Goal: Information Seeking & Learning: Learn about a topic

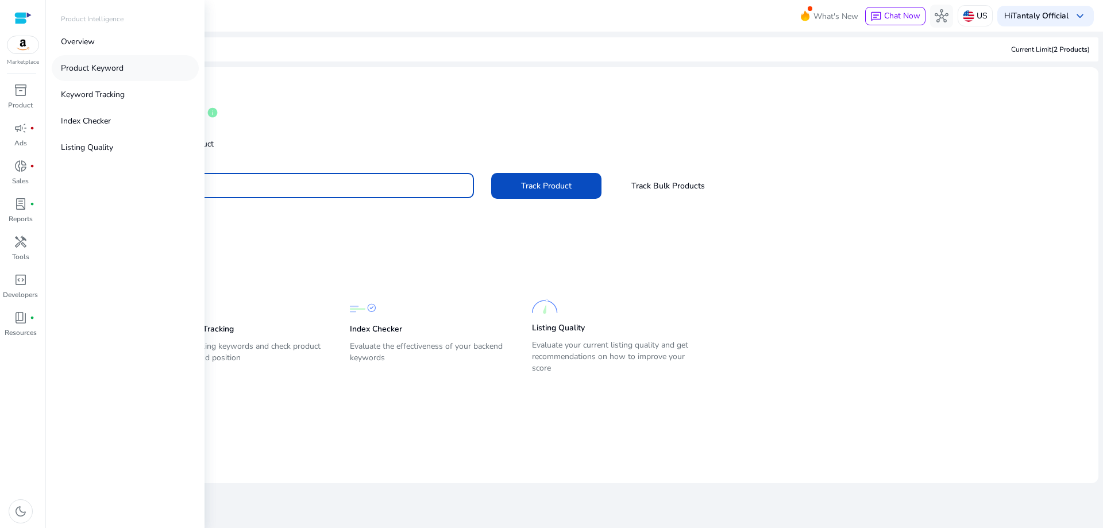
click at [76, 72] on p "Product Keyword" at bounding box center [92, 68] width 63 height 12
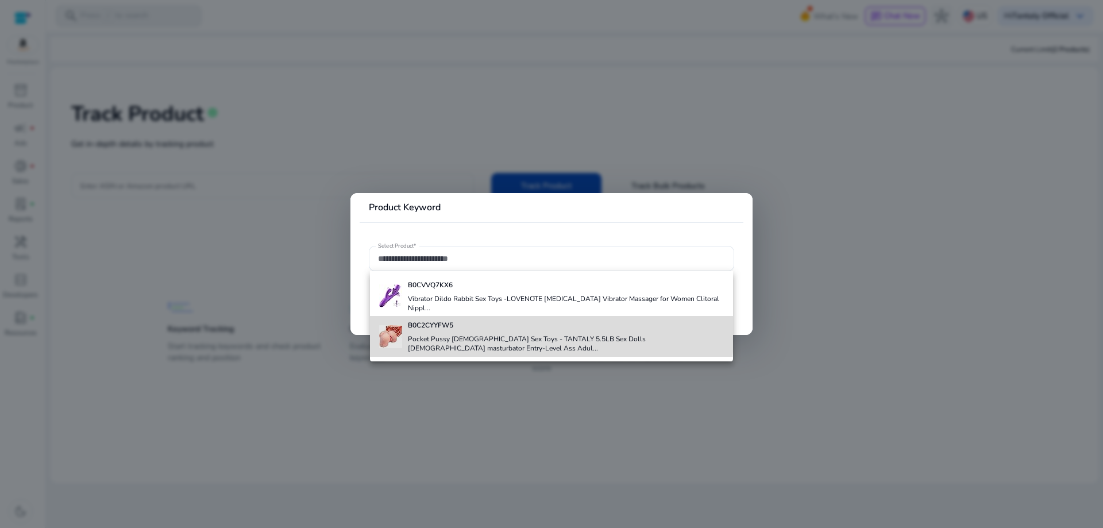
click at [448, 325] on div "B0C2CYYFW5 Pocket Pussy [DEMOGRAPHIC_DATA] Sex Toys - TANTALY 5.5LB Sex Dolls […" at bounding box center [566, 336] width 316 height 40
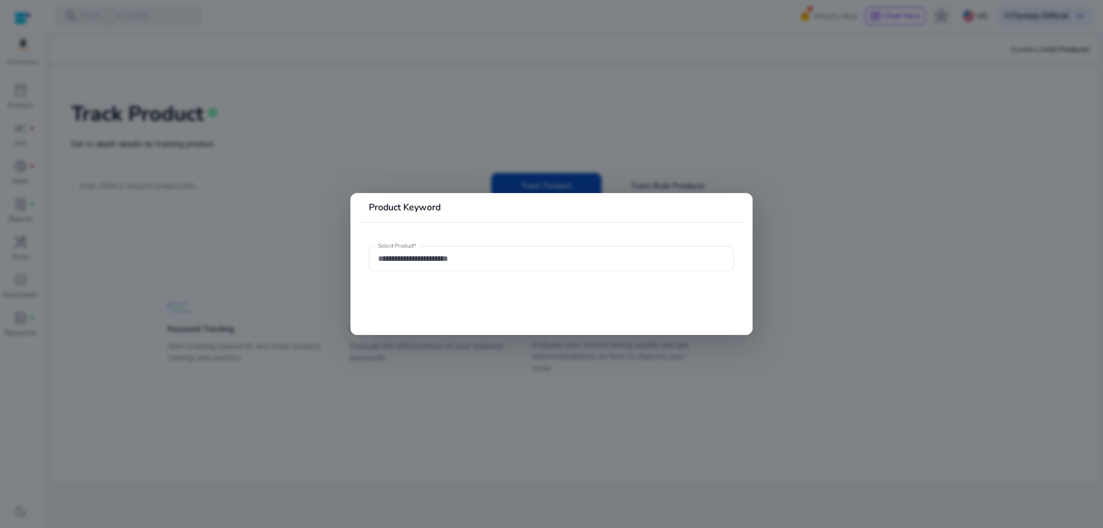
type input "**********"
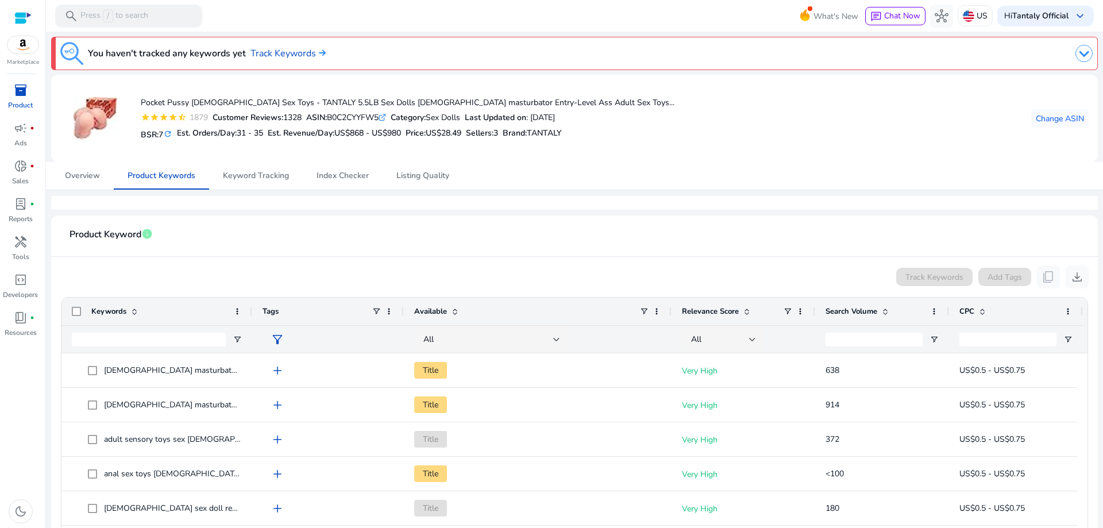
click at [16, 90] on span "inventory_2" at bounding box center [21, 90] width 14 height 14
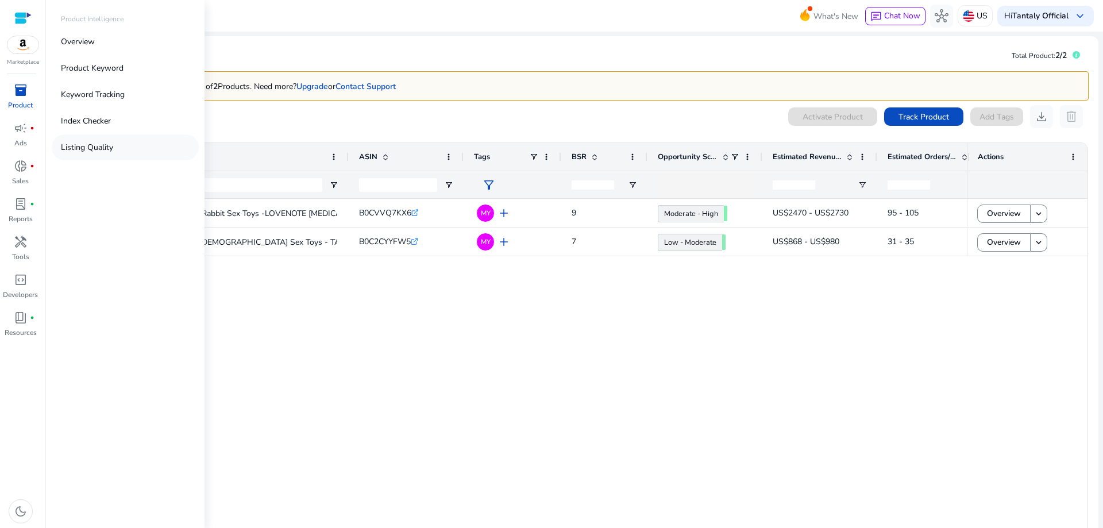
click at [88, 152] on p "Listing Quality" at bounding box center [87, 147] width 52 height 12
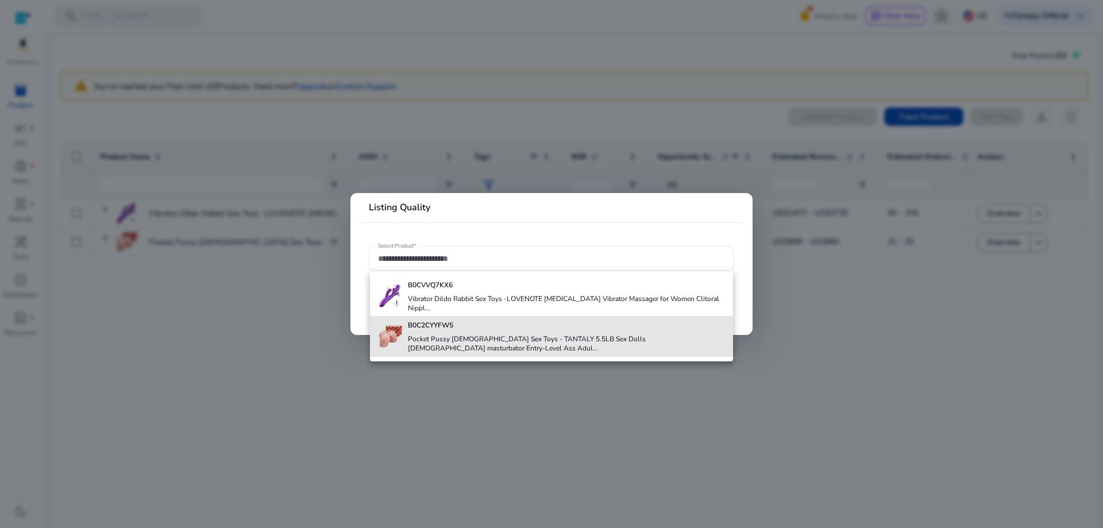
click at [477, 334] on h4 "Pocket Pussy [DEMOGRAPHIC_DATA] Sex Toys - TANTALY 5.5LB Sex Dolls [DEMOGRAPHIC…" at bounding box center [566, 343] width 316 height 18
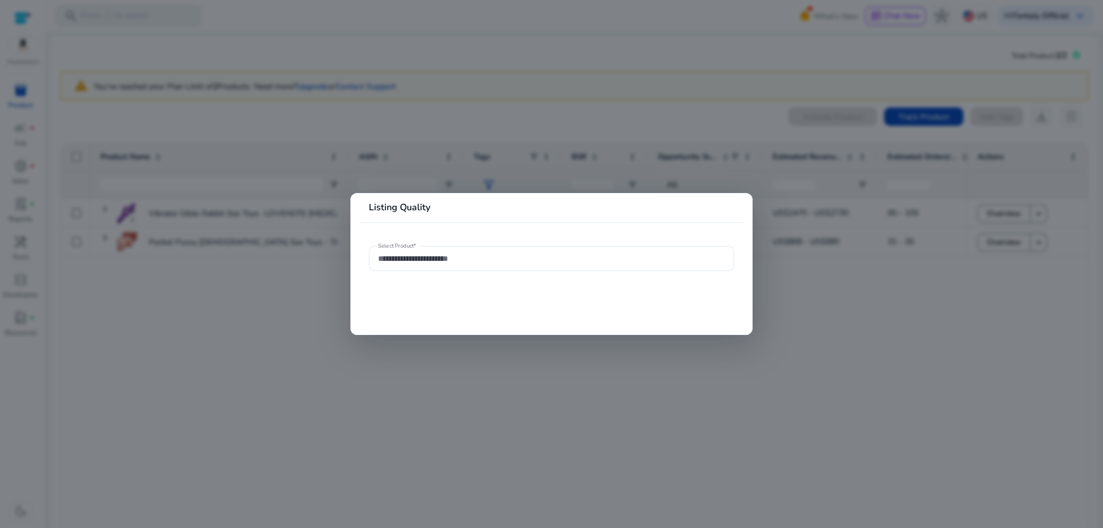
type input "**********"
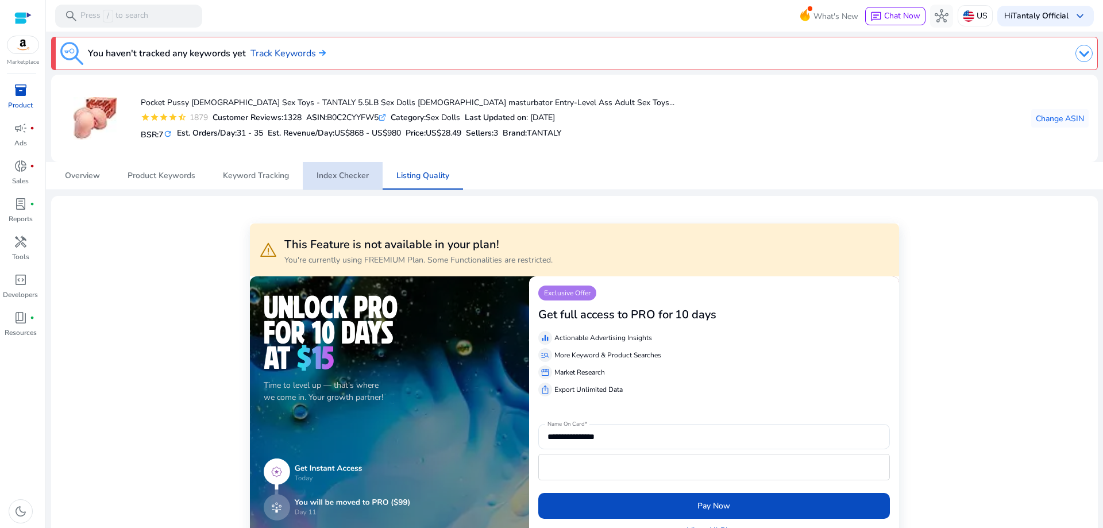
click at [346, 172] on span "Index Checker" at bounding box center [343, 176] width 52 height 8
click at [407, 180] on span "Listing Quality" at bounding box center [422, 176] width 53 height 8
click at [360, 169] on span "Index Checker" at bounding box center [343, 176] width 52 height 28
click at [433, 178] on span "Listing Quality" at bounding box center [422, 176] width 53 height 8
click at [322, 180] on span "Index Checker" at bounding box center [343, 176] width 52 height 8
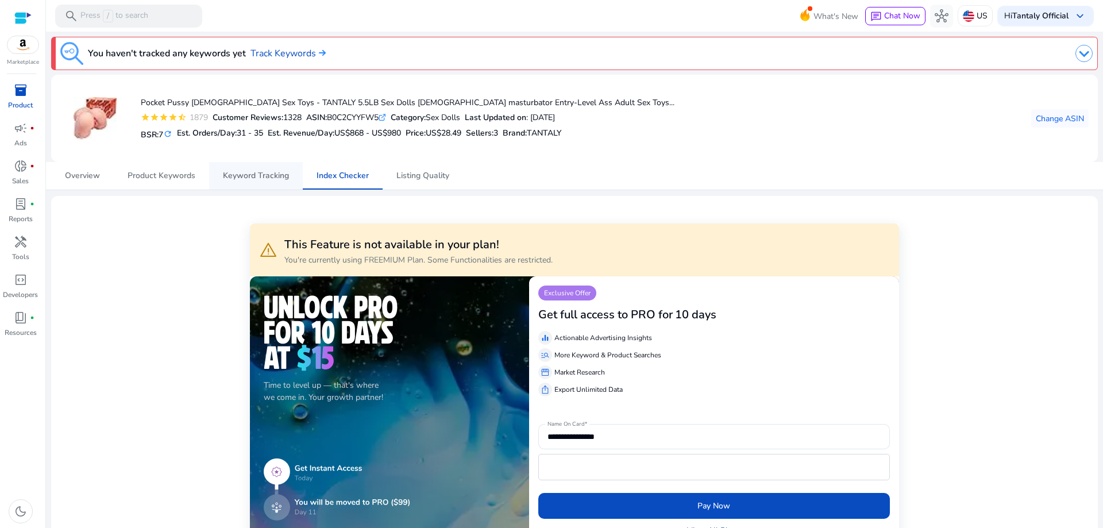
click at [245, 172] on span "Keyword Tracking" at bounding box center [256, 176] width 66 height 8
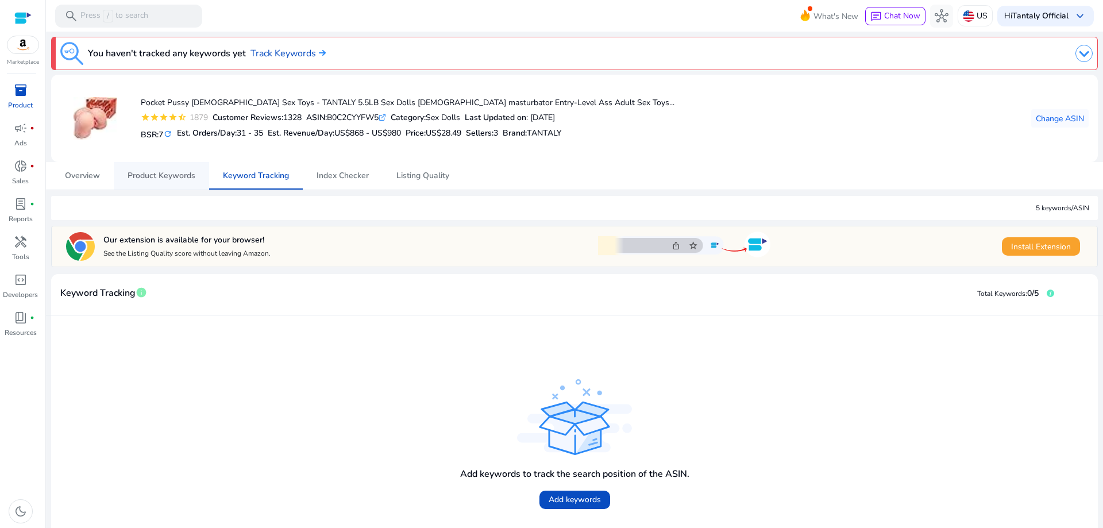
click at [141, 175] on span "Product Keywords" at bounding box center [162, 176] width 68 height 8
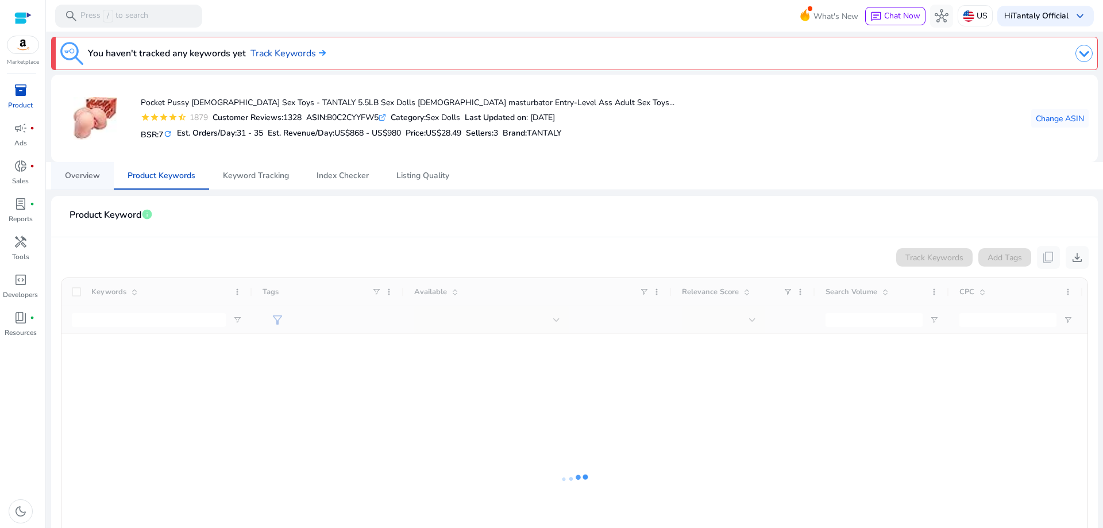
click at [84, 172] on span "Overview" at bounding box center [82, 176] width 35 height 8
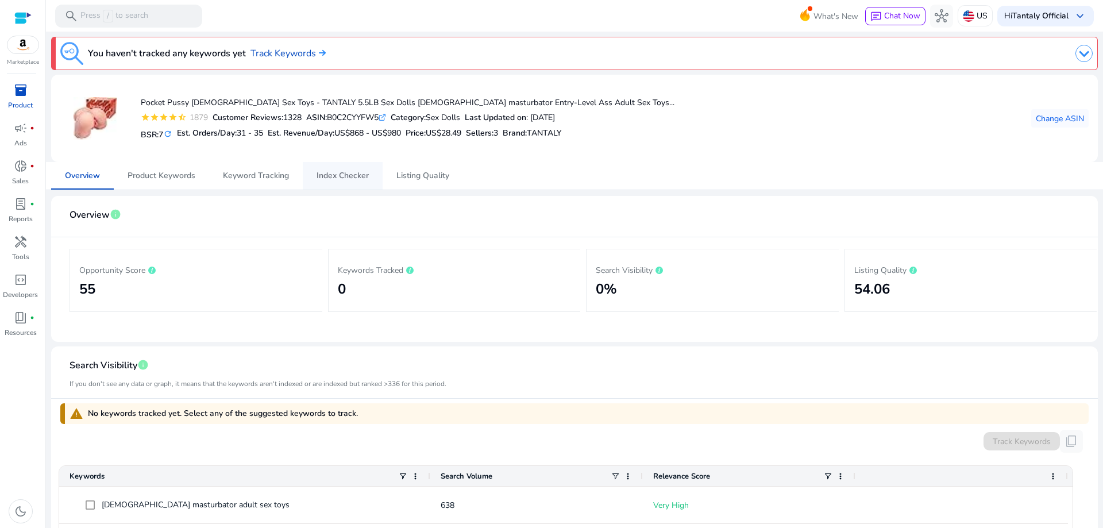
click at [334, 180] on span "Index Checker" at bounding box center [343, 176] width 52 height 8
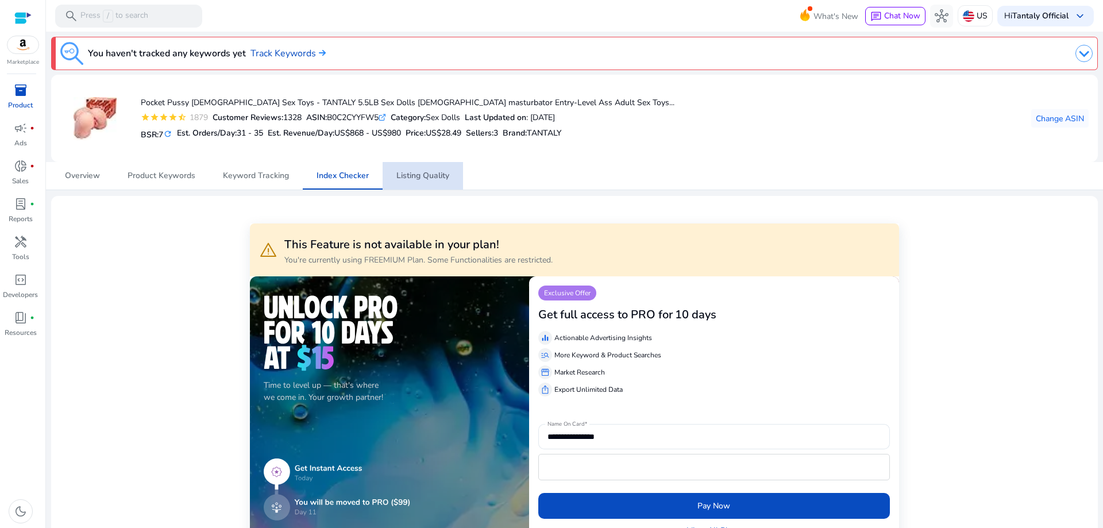
click at [445, 175] on span "Listing Quality" at bounding box center [422, 176] width 53 height 8
click at [157, 172] on span "Product Keywords" at bounding box center [162, 176] width 68 height 8
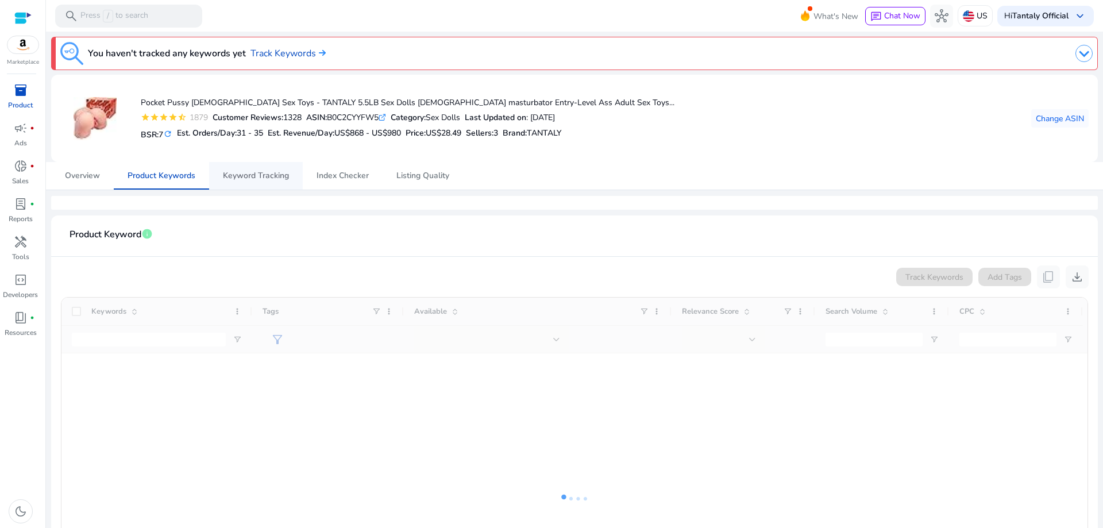
click at [268, 173] on span "Keyword Tracking" at bounding box center [256, 176] width 66 height 8
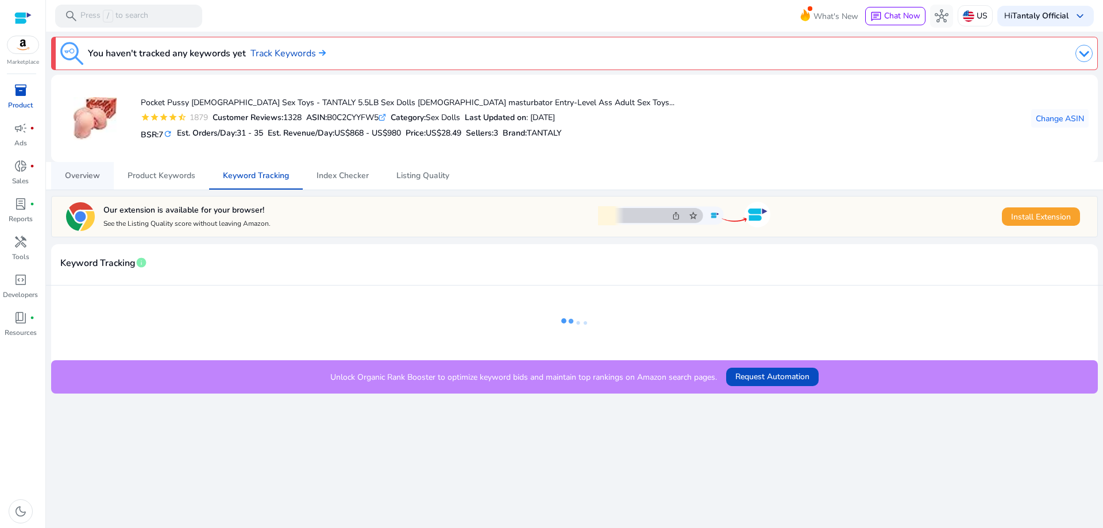
click at [96, 177] on span "Overview" at bounding box center [82, 176] width 35 height 8
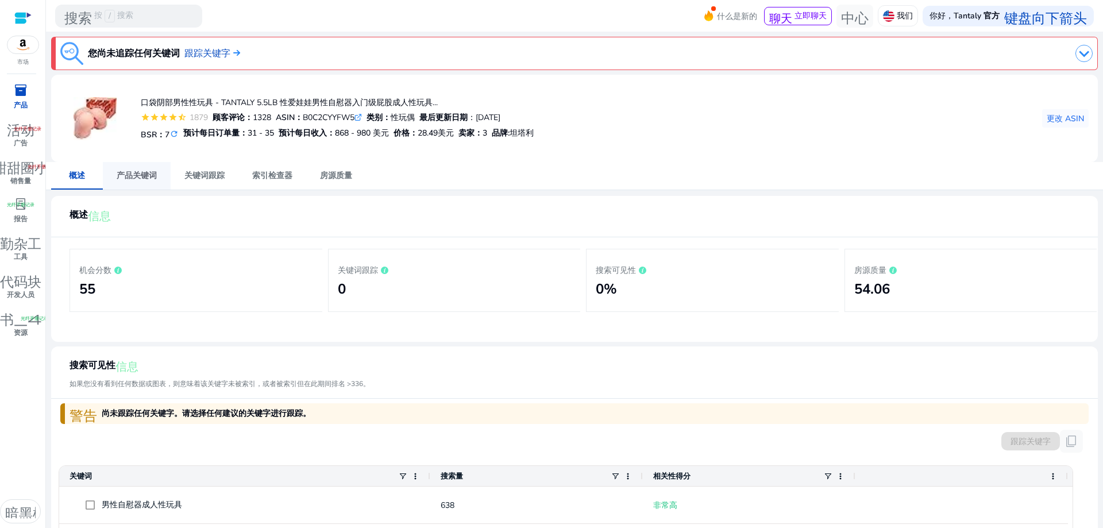
click at [141, 171] on font "产品关键词" at bounding box center [137, 175] width 40 height 11
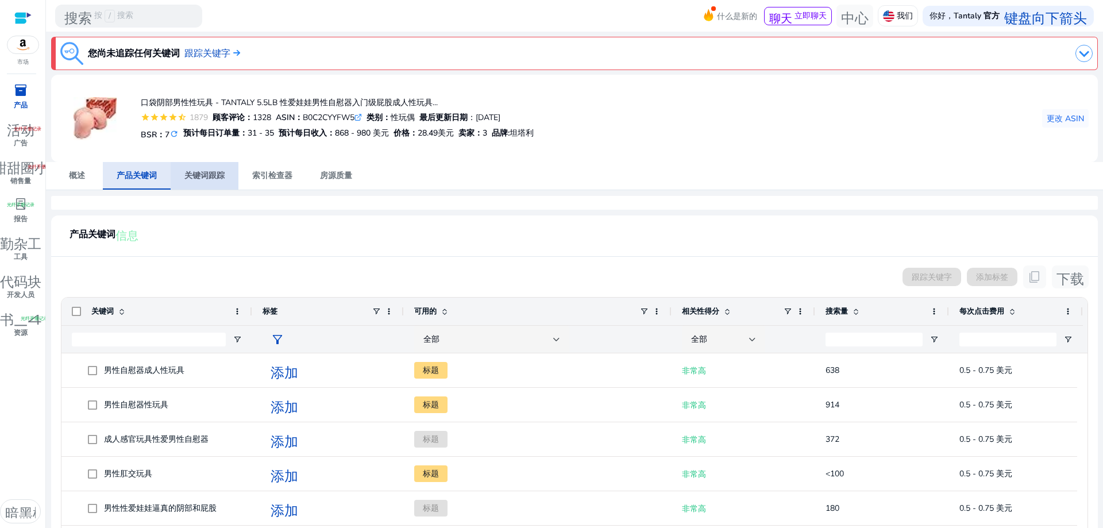
click at [200, 178] on font "关键词跟踪" at bounding box center [204, 175] width 40 height 11
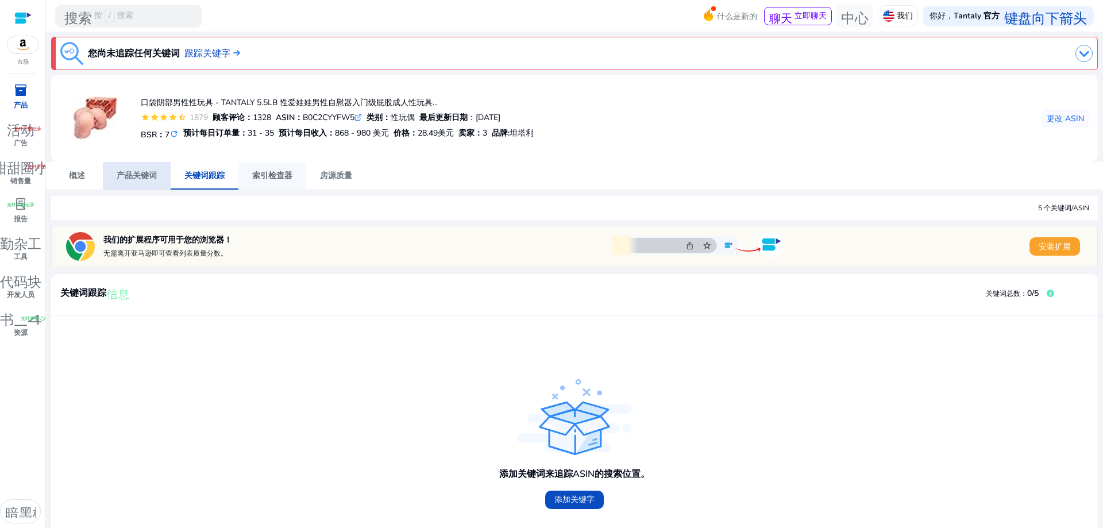
click at [263, 175] on font "索引检查器" at bounding box center [272, 175] width 40 height 11
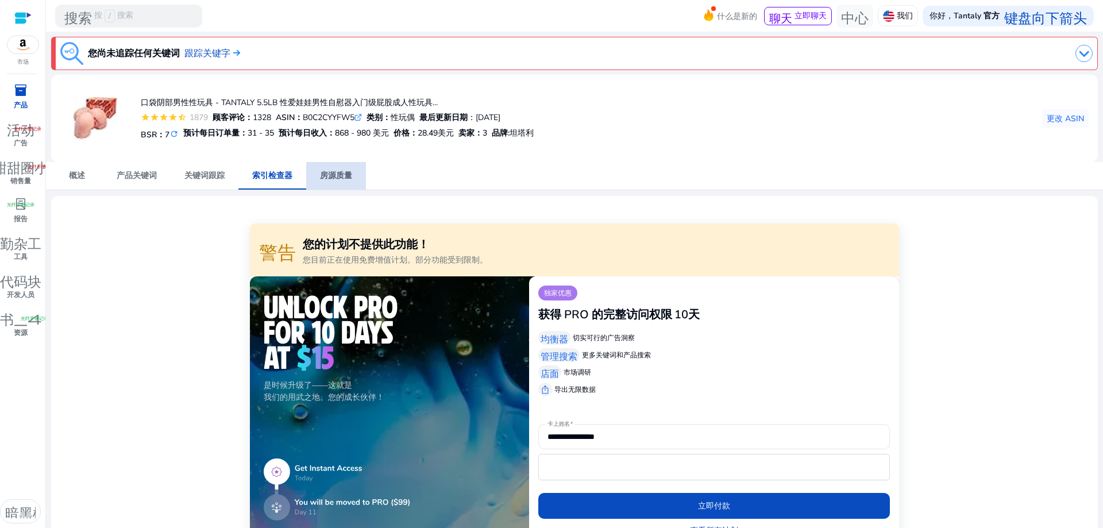
click at [330, 179] on font "房源质量" at bounding box center [336, 175] width 32 height 11
click at [263, 177] on font "索引检查器" at bounding box center [272, 175] width 40 height 11
click at [204, 175] on font "关键词跟踪" at bounding box center [204, 175] width 40 height 11
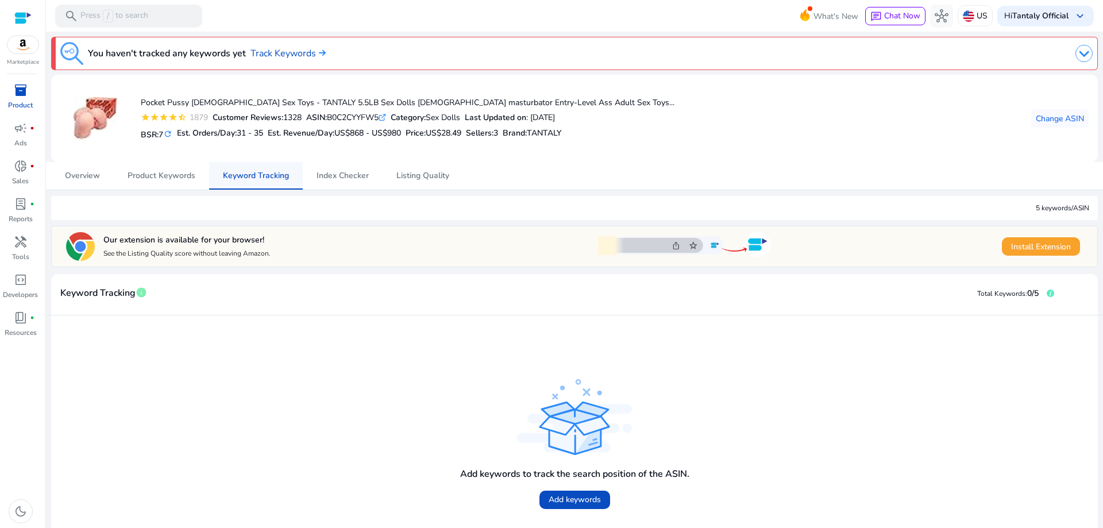
click at [26, 92] on span "inventory_2" at bounding box center [21, 90] width 14 height 14
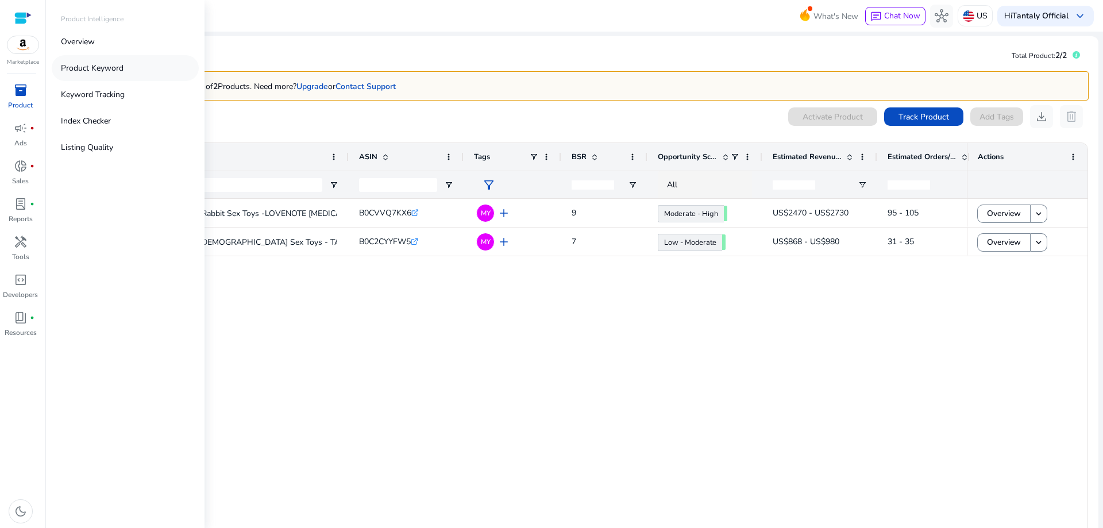
click at [88, 69] on p "Product Keyword" at bounding box center [92, 68] width 63 height 12
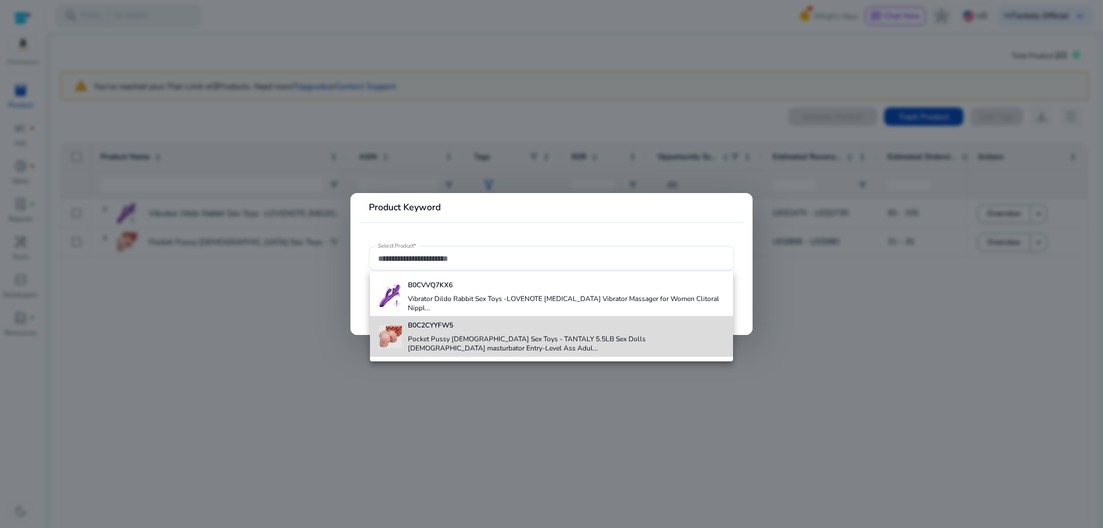
click at [425, 334] on h4 "Pocket Pussy [DEMOGRAPHIC_DATA] Sex Toys - TANTALY 5.5LB Sex Dolls [DEMOGRAPHIC…" at bounding box center [566, 343] width 316 height 18
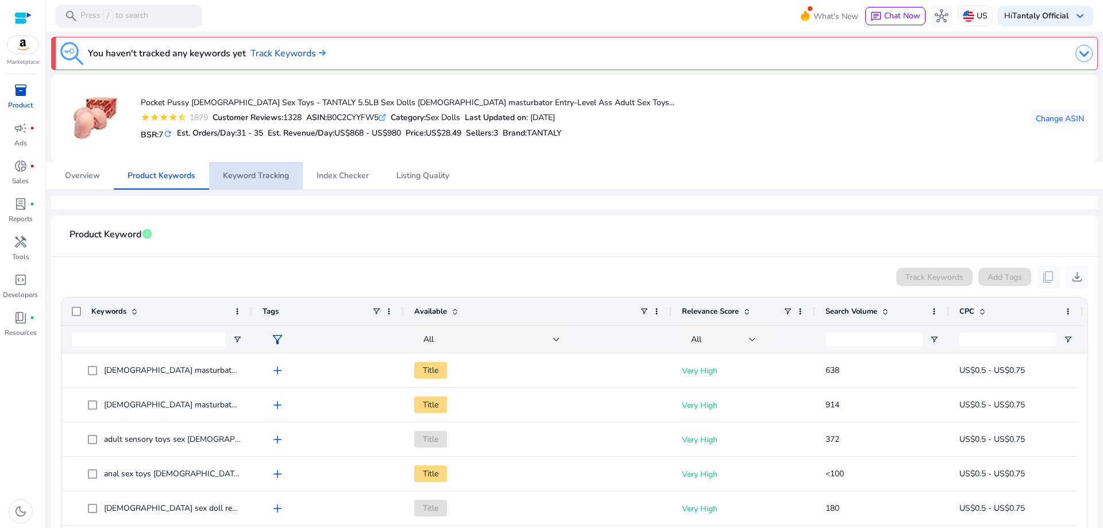
click at [246, 186] on span "Keyword Tracking" at bounding box center [256, 176] width 66 height 28
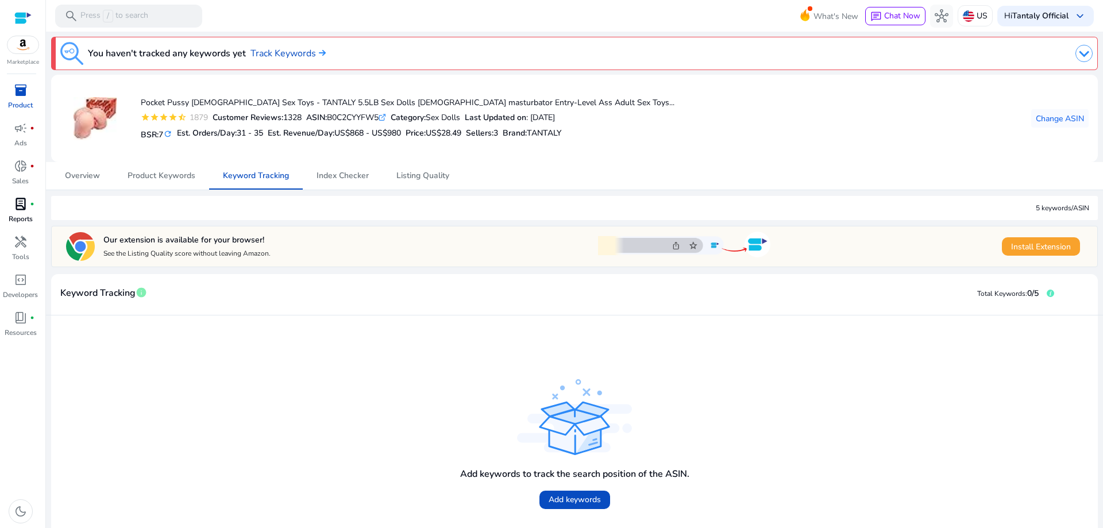
click at [15, 211] on span "lab_profile" at bounding box center [21, 204] width 14 height 14
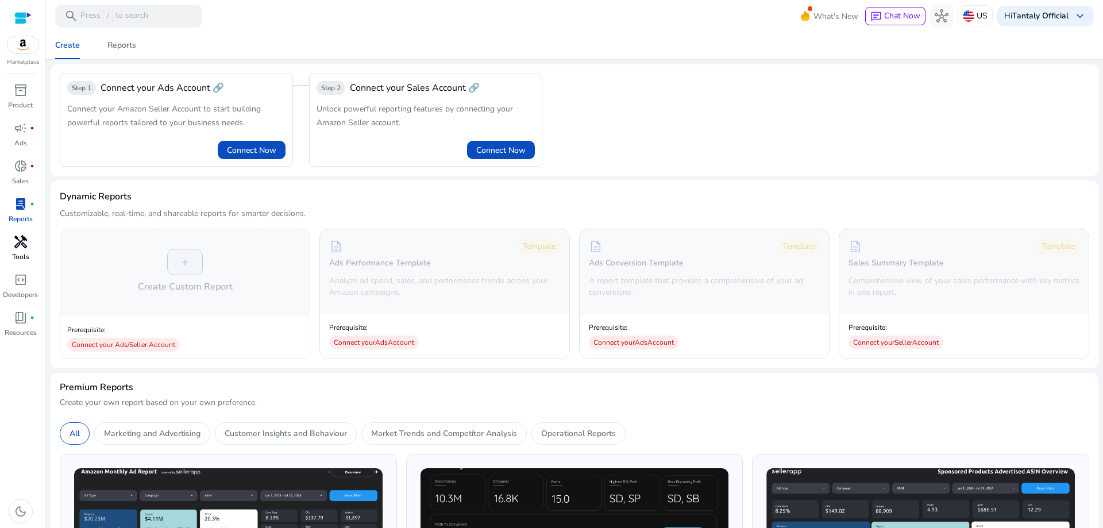
click at [17, 247] on span "handyman" at bounding box center [21, 242] width 14 height 14
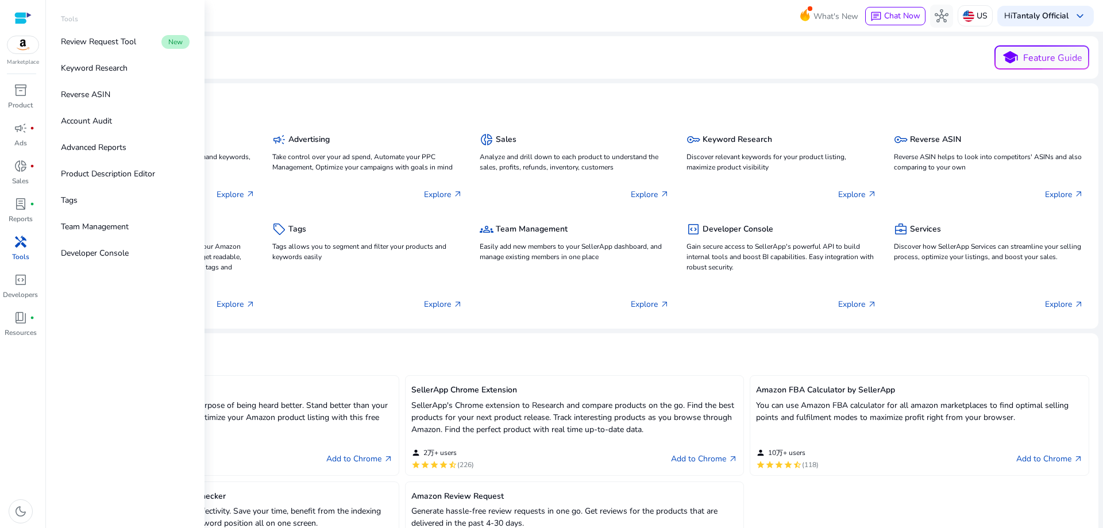
click at [18, 248] on span "handyman" at bounding box center [21, 242] width 14 height 14
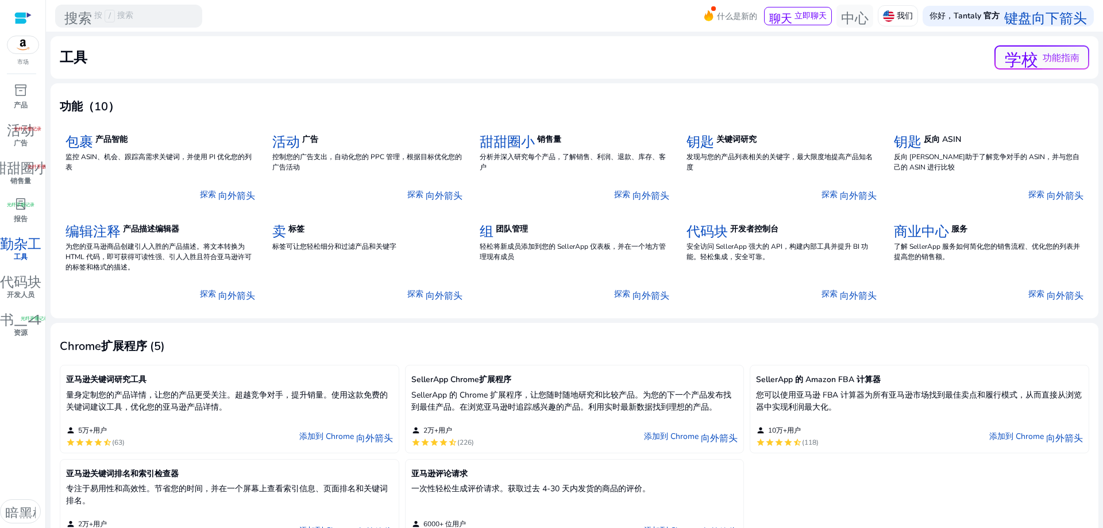
click at [14, 253] on font "工具" at bounding box center [21, 256] width 14 height 9
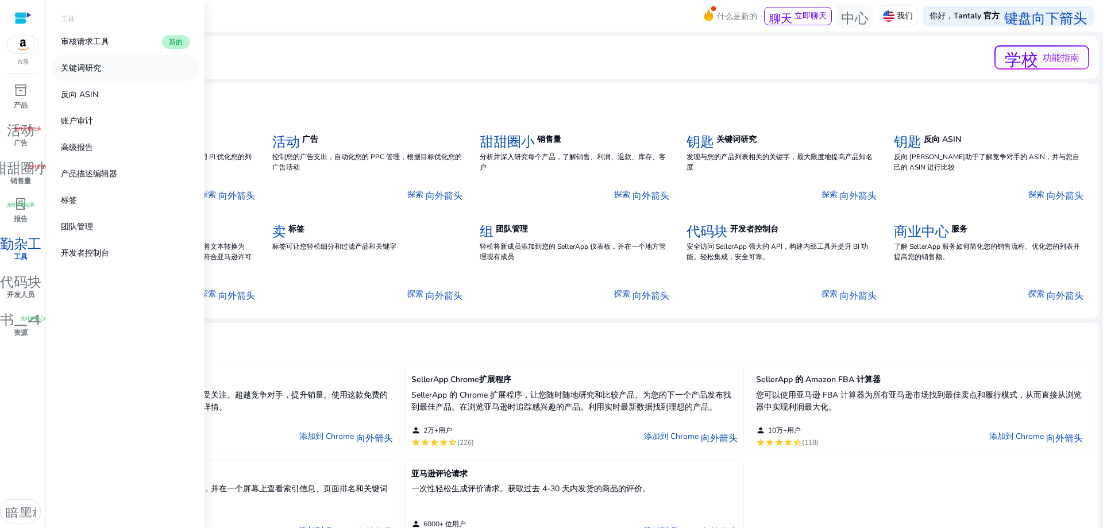
click at [86, 70] on font "关键词研究" at bounding box center [81, 68] width 40 height 11
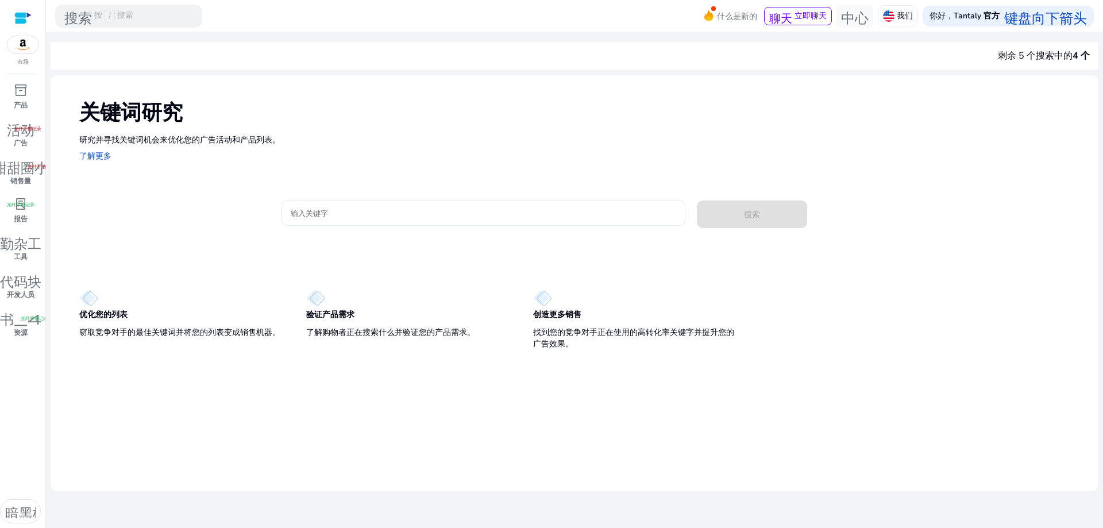
click at [339, 218] on input "输入关键字" at bounding box center [483, 213] width 385 height 13
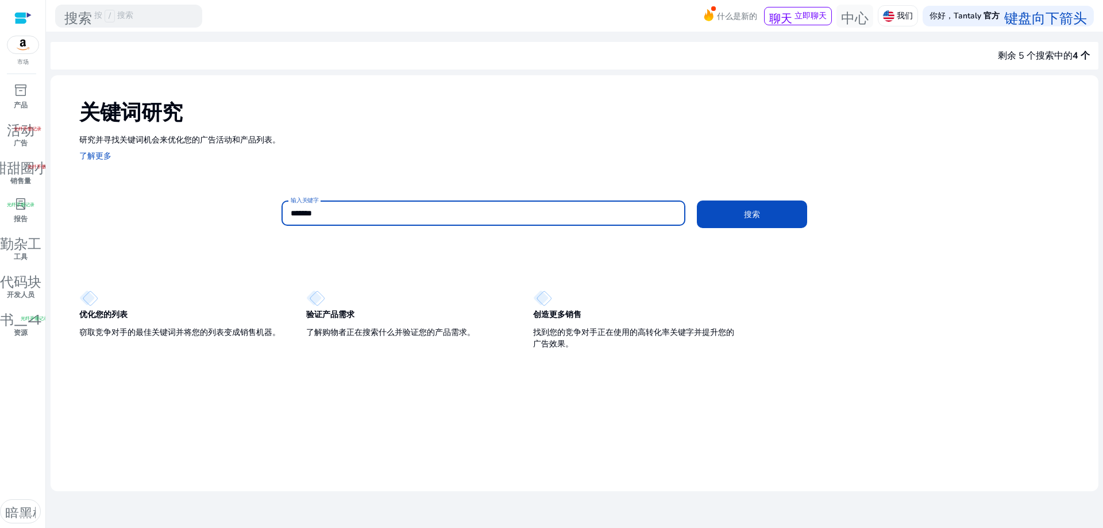
type input "*******"
click at [697, 200] on button "搜索" at bounding box center [752, 214] width 110 height 28
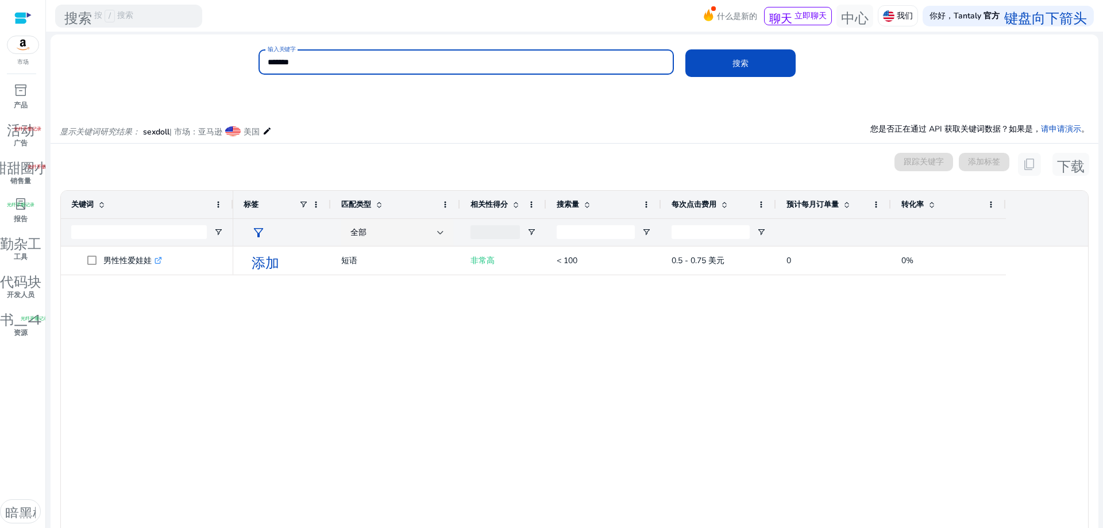
scroll to position [22, 0]
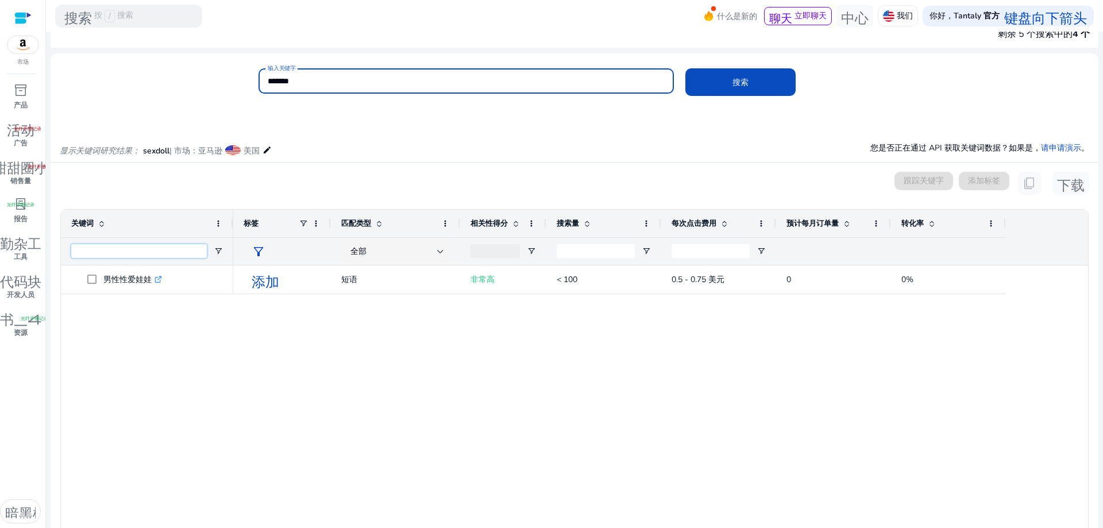
click at [139, 251] on input "关键字过滤输入" at bounding box center [139, 251] width 136 height 14
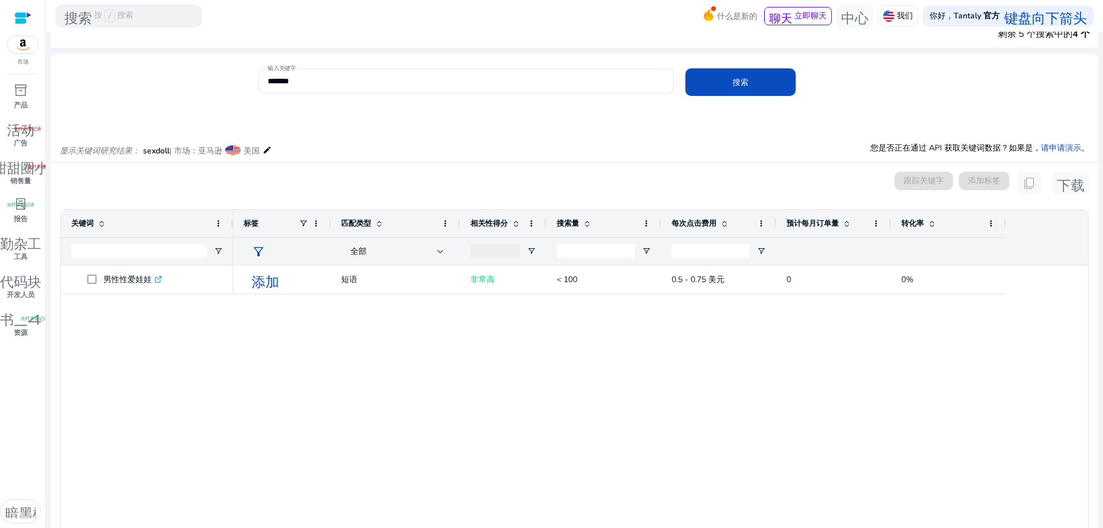
click at [249, 364] on div "添加 短语 非常高 < 100 0.5 - 0.75 美元 0 0%" at bounding box center [660, 438] width 855 height 346
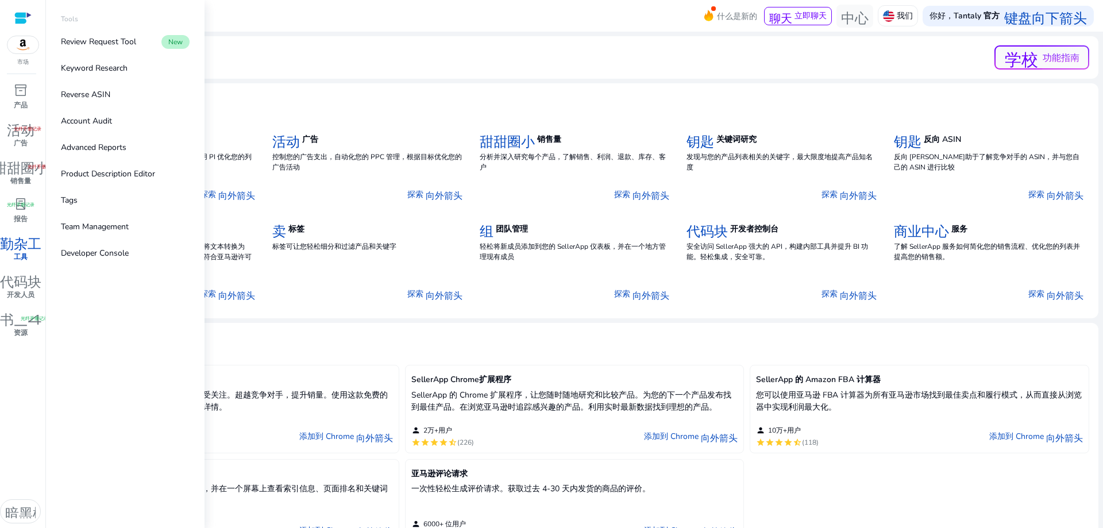
click at [20, 249] on font "勤杂工" at bounding box center [20, 242] width 41 height 16
click at [93, 174] on font "产品描述编辑器" at bounding box center [89, 173] width 56 height 11
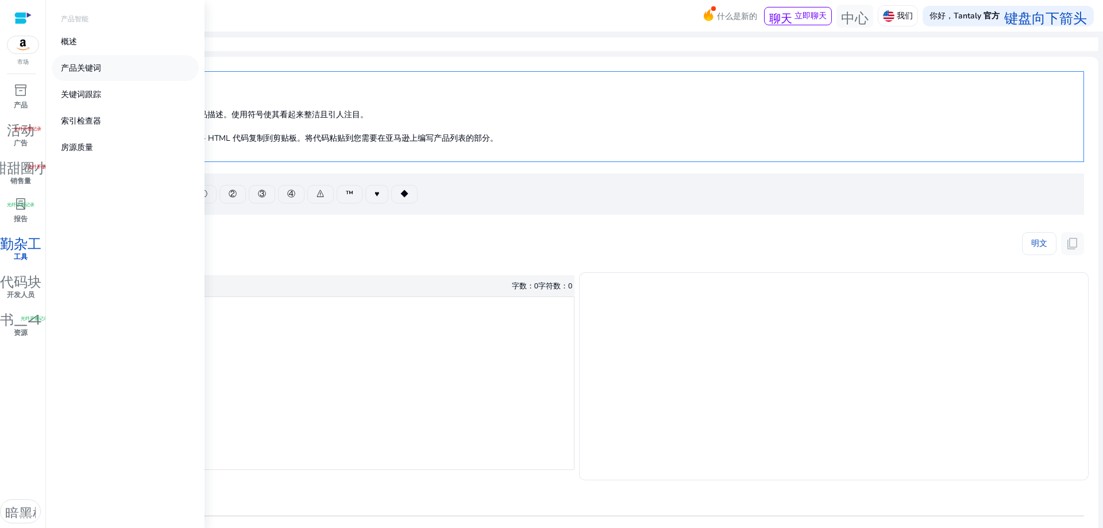
click at [78, 65] on font "产品关键词" at bounding box center [81, 68] width 40 height 11
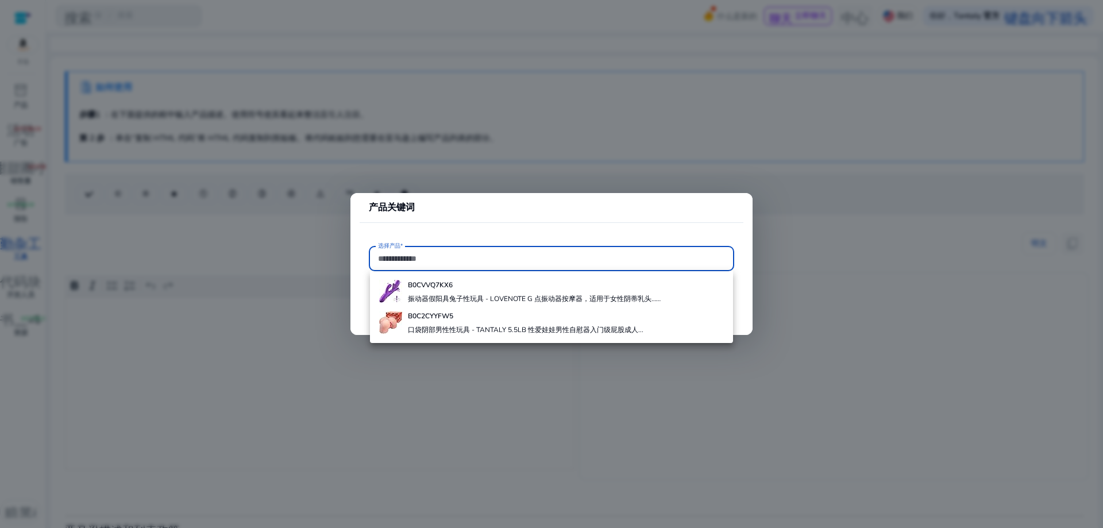
click at [160, 246] on div at bounding box center [551, 264] width 1103 height 528
